Goal: Use online tool/utility: Utilize a website feature to perform a specific function

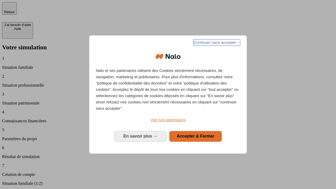
click at [217, 43] on span "Continuer sans accepter →" at bounding box center [217, 42] width 47 height 6
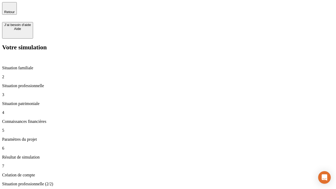
type input "30 000"
type input "1 000"
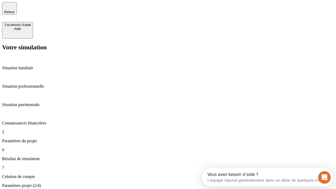
type input "40"
type input "64"
type input "200 000"
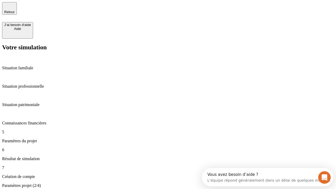
type input "640"
